Goal: Transaction & Acquisition: Purchase product/service

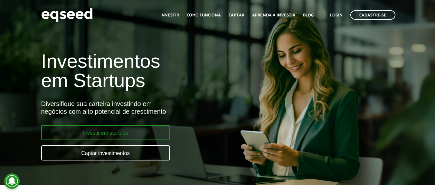
click at [133, 134] on link "Investir em startups" at bounding box center [105, 132] width 129 height 15
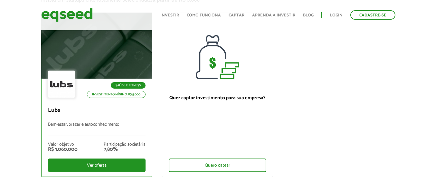
scroll to position [64, 0]
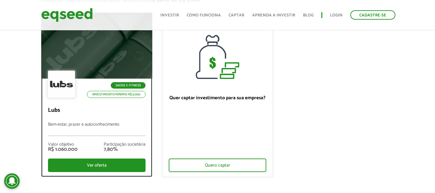
click at [117, 47] on div at bounding box center [96, 45] width 133 height 79
